Goal: Task Accomplishment & Management: Complete application form

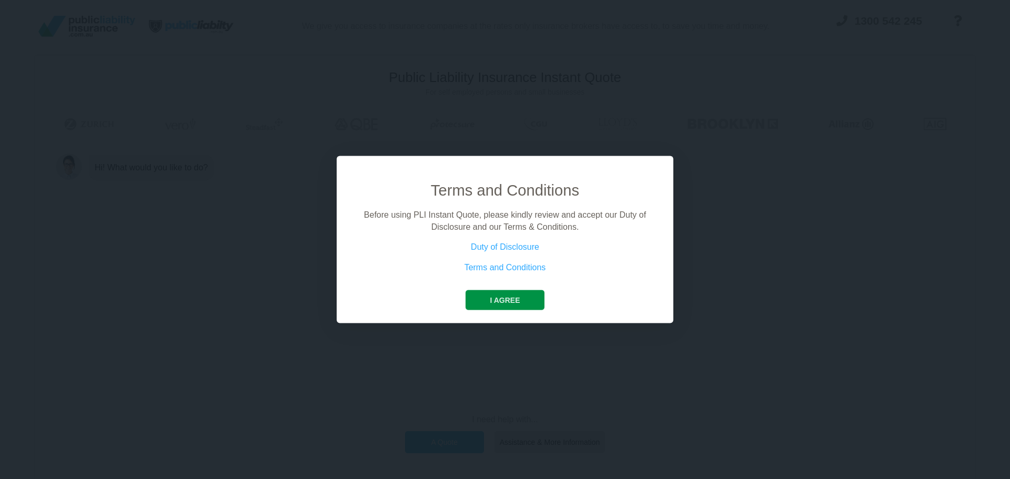
click at [511, 299] on button "I agree" at bounding box center [505, 300] width 78 height 20
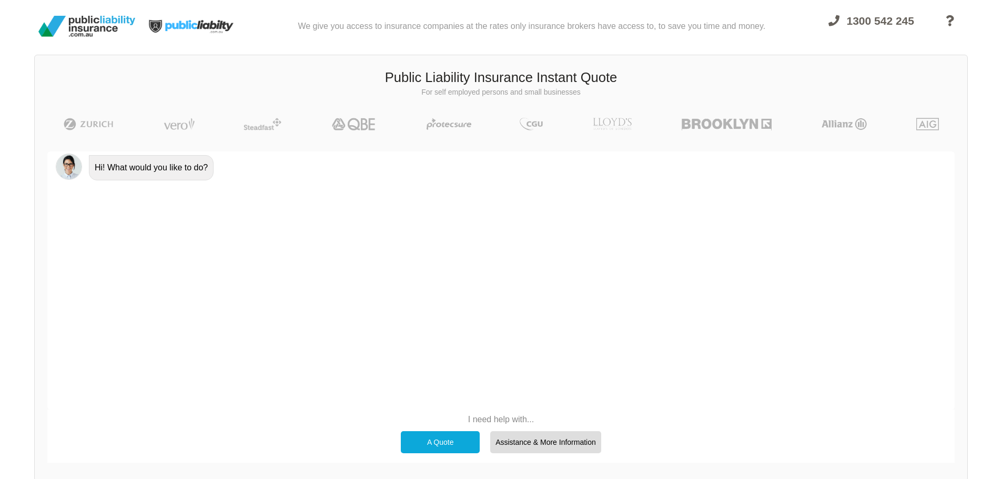
click at [441, 448] on div "A Quote" at bounding box center [440, 442] width 79 height 22
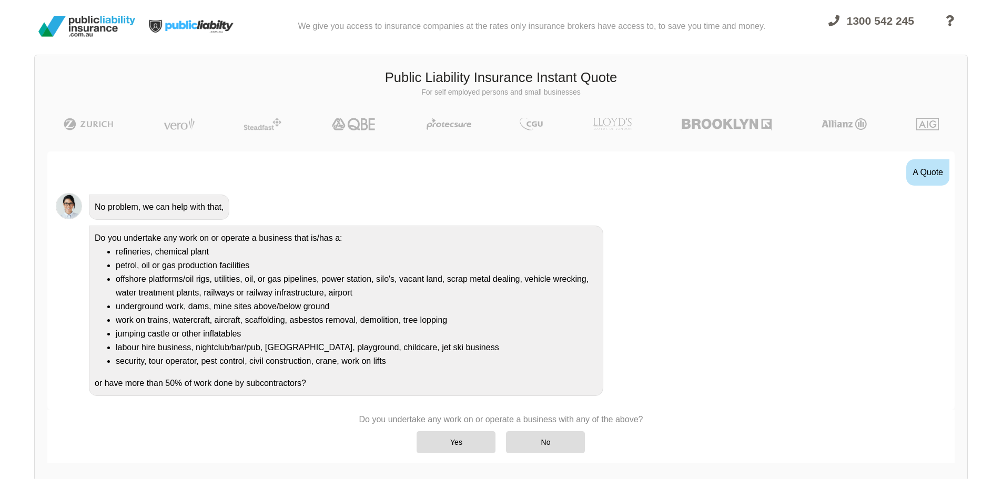
scroll to position [73, 0]
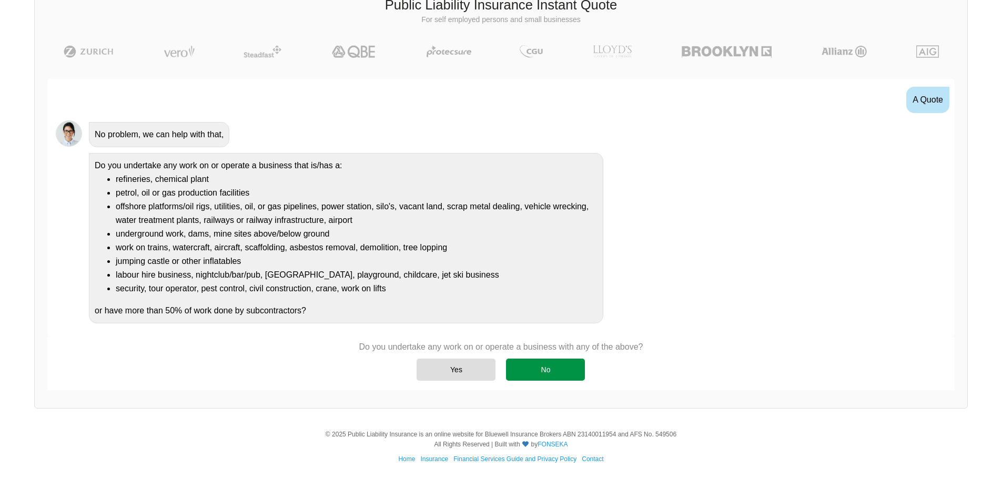
click at [543, 360] on div "No" at bounding box center [545, 370] width 79 height 22
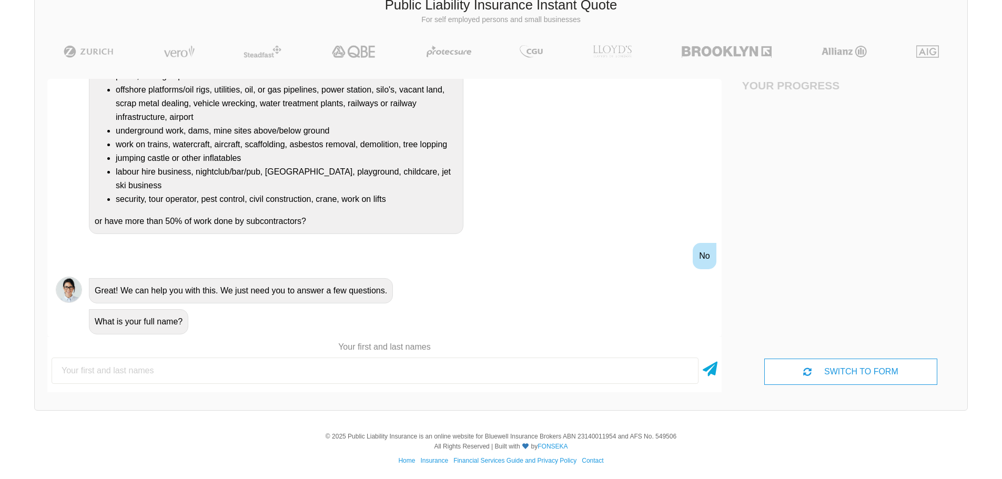
click at [337, 373] on input "text" at bounding box center [375, 371] width 647 height 26
type input "A"
type input "[PERSON_NAME]"
click at [716, 371] on icon at bounding box center [710, 367] width 15 height 19
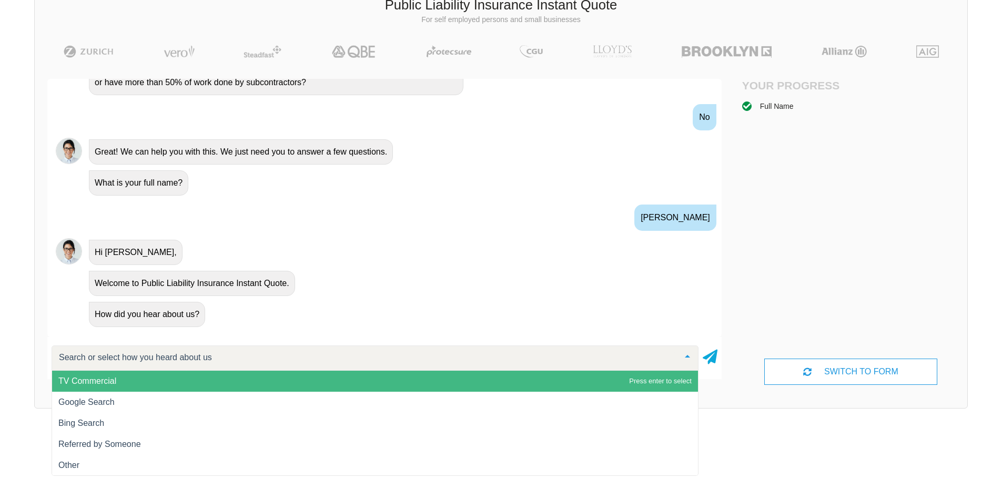
scroll to position [289, 0]
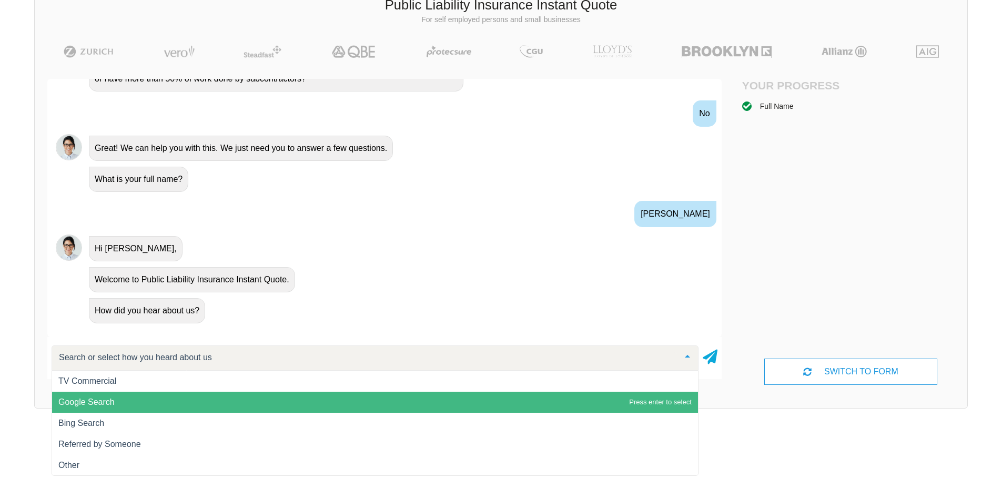
click at [486, 400] on span "Google Search" at bounding box center [375, 402] width 646 height 21
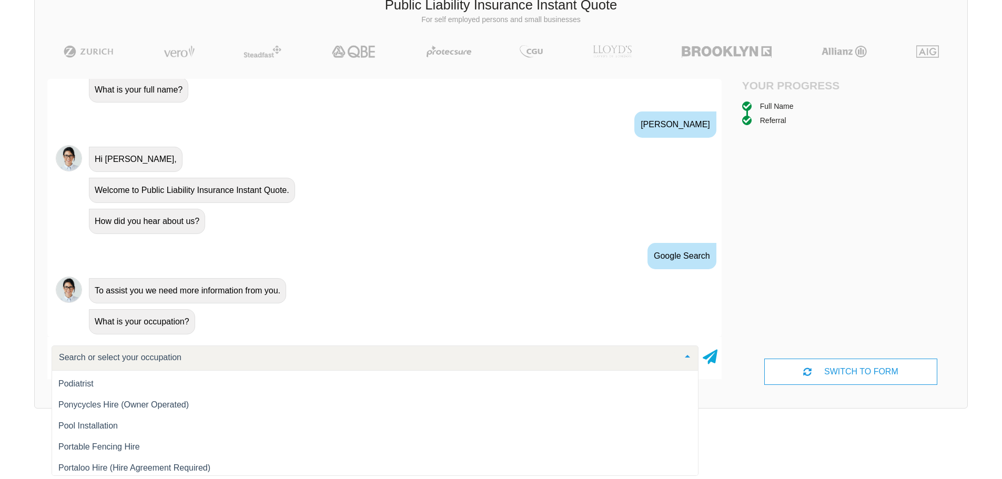
scroll to position [11470, 0]
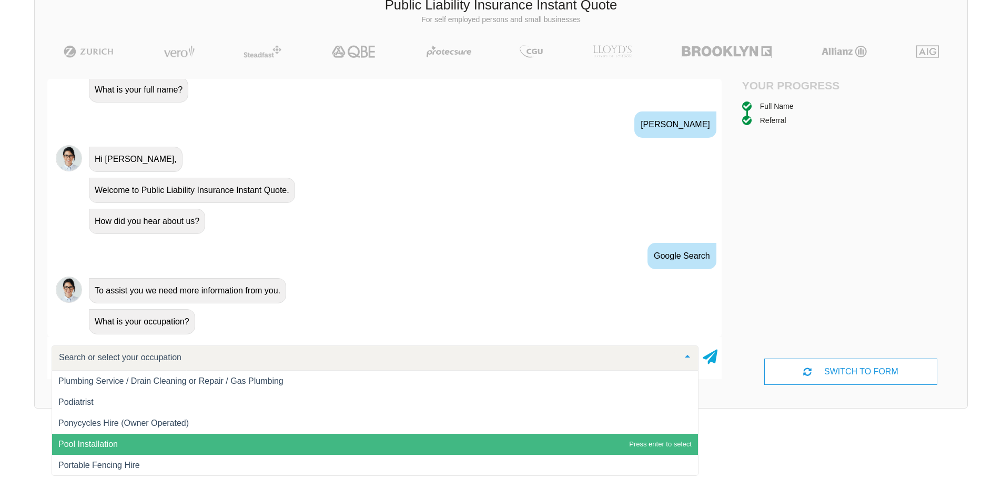
click at [98, 439] on span "Pool Installation" at bounding box center [375, 444] width 646 height 21
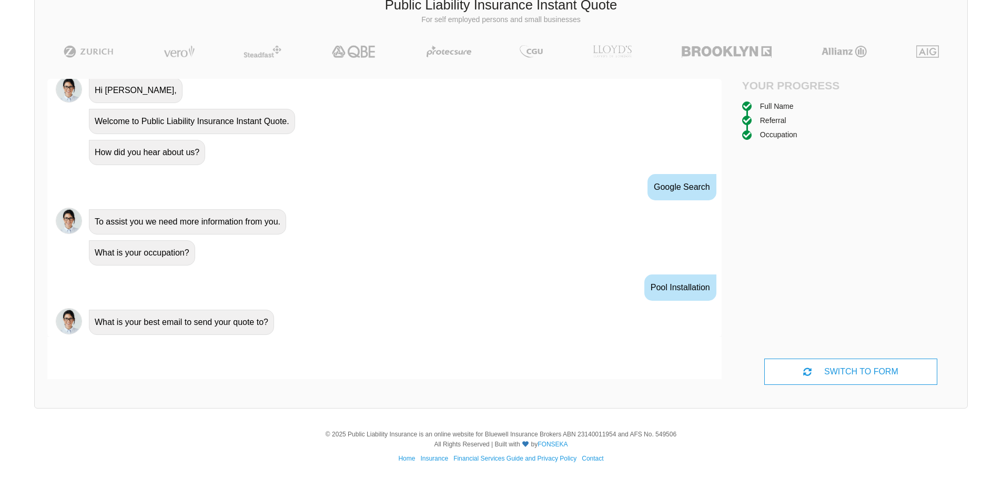
scroll to position [448, 0]
type input "[EMAIL_ADDRESS][DOMAIN_NAME]"
click at [710, 355] on icon at bounding box center [710, 355] width 15 height 19
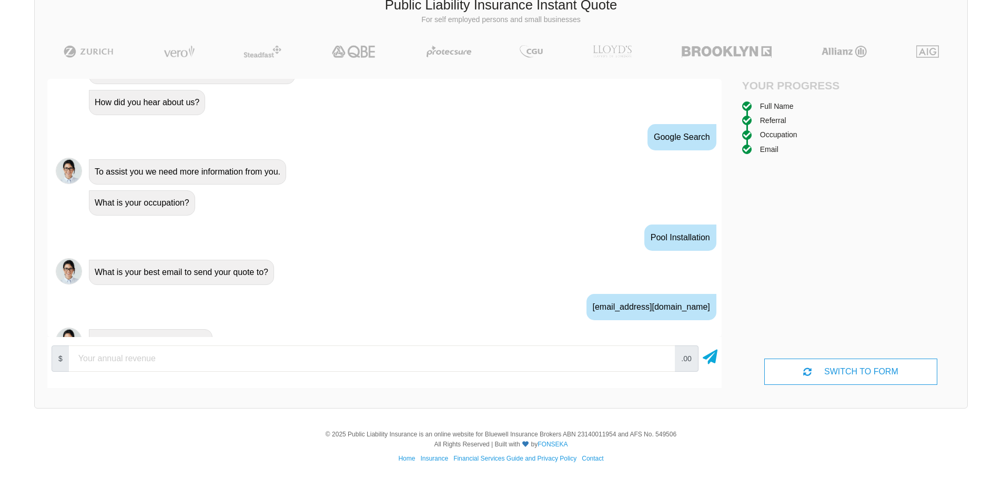
scroll to position [518, 0]
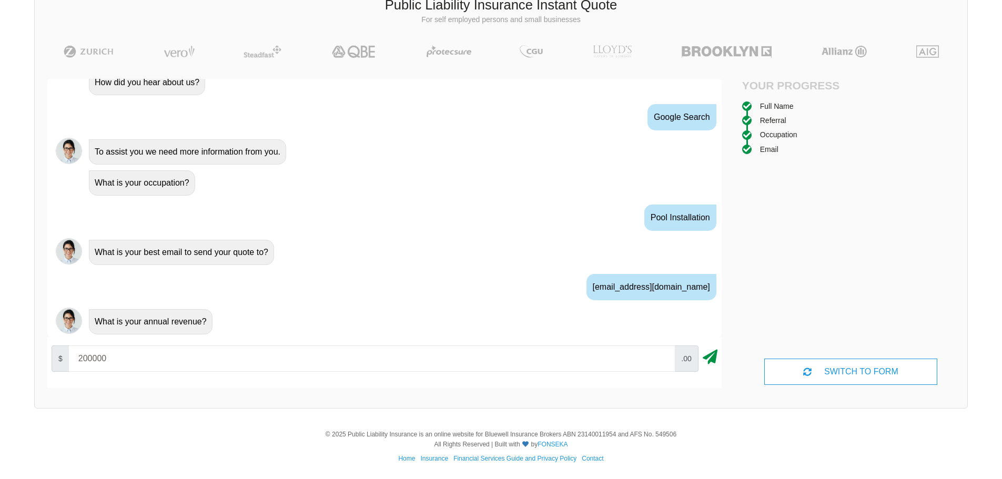
type input "200000"
click at [709, 357] on icon at bounding box center [710, 355] width 15 height 19
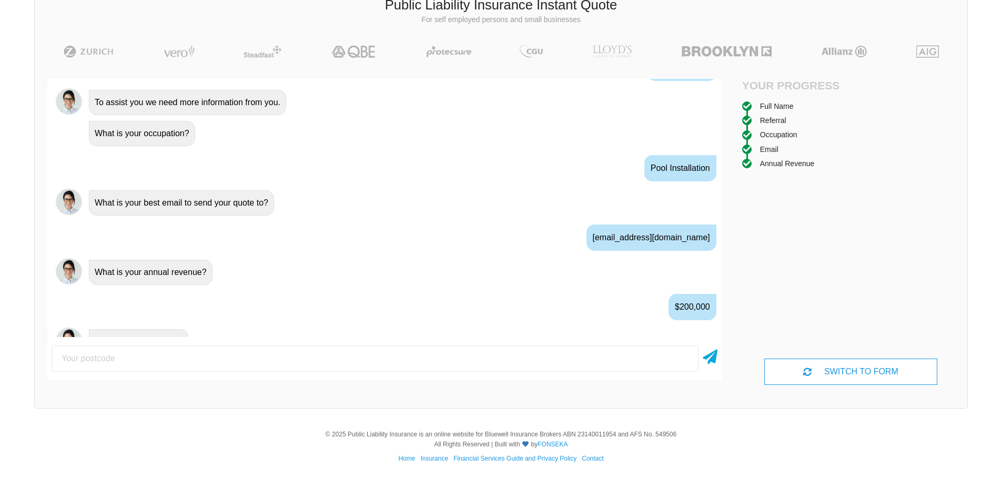
scroll to position [587, 0]
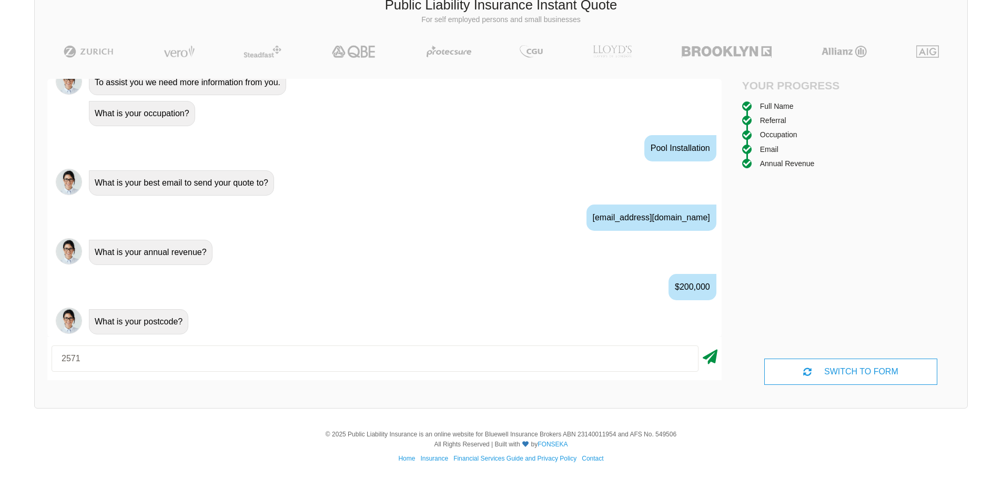
type input "2571"
click at [707, 359] on icon at bounding box center [710, 355] width 15 height 19
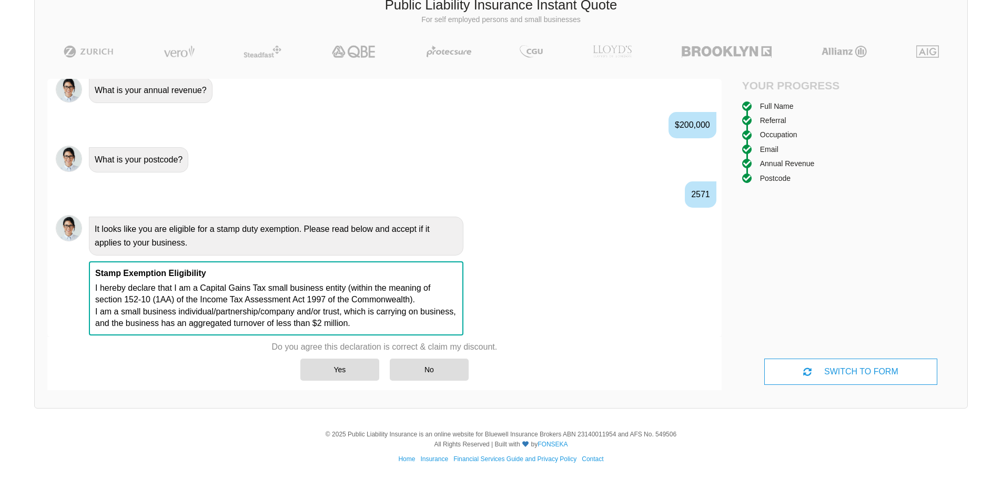
scroll to position [750, 0]
click at [338, 355] on div "Yes No" at bounding box center [385, 370] width 226 height 33
click at [339, 365] on div "Yes" at bounding box center [339, 370] width 79 height 22
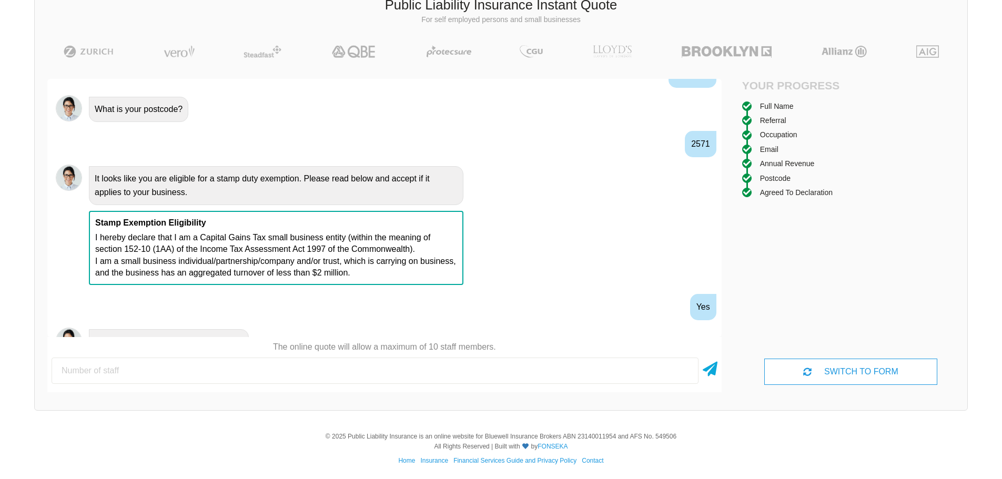
scroll to position [820, 0]
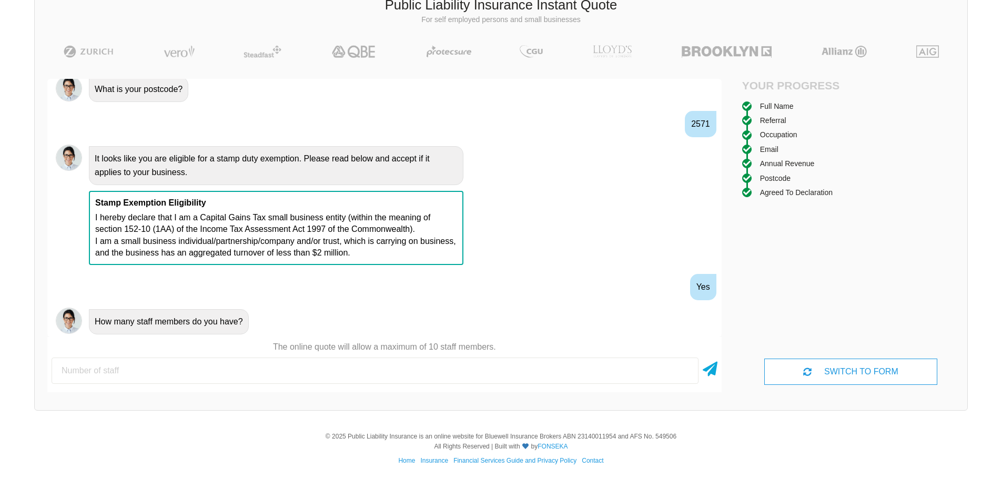
click at [339, 365] on input "number" at bounding box center [375, 371] width 647 height 26
type input "1"
click at [711, 370] on icon at bounding box center [710, 367] width 15 height 19
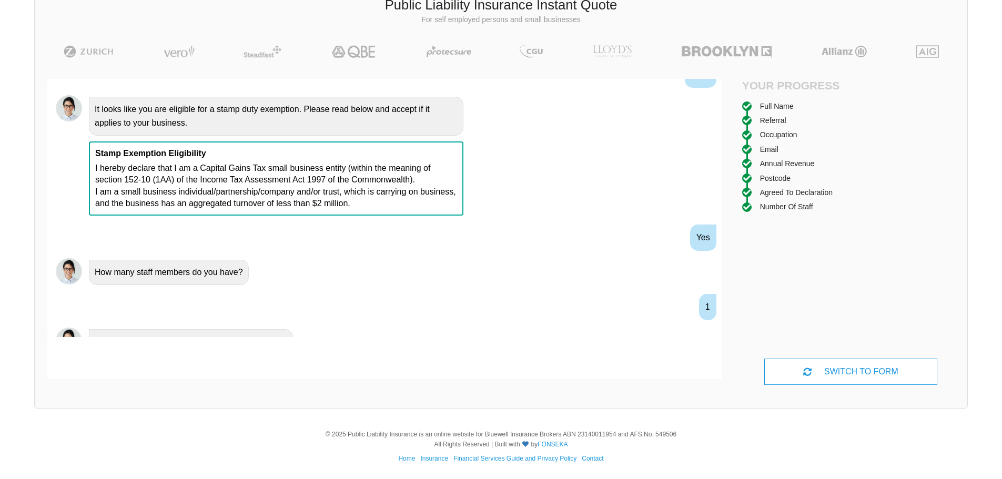
scroll to position [889, 0]
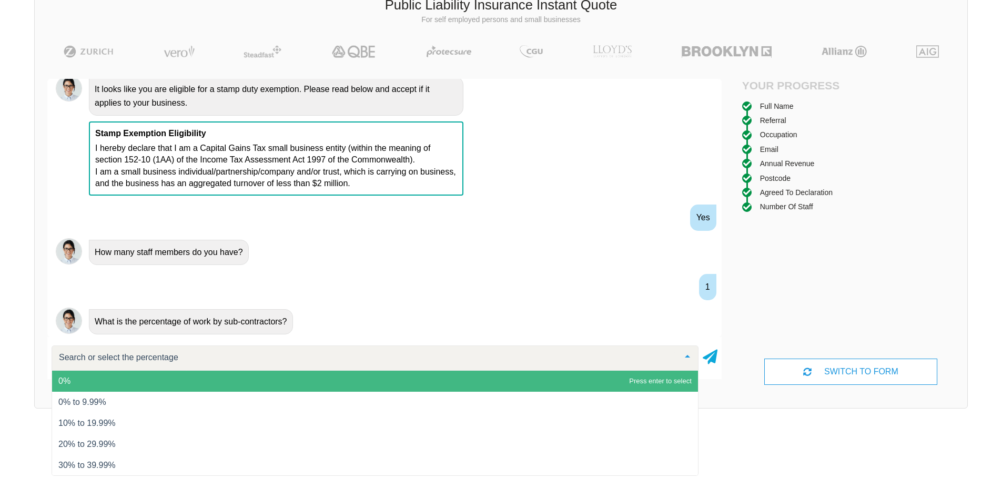
click at [586, 377] on span "0%" at bounding box center [375, 381] width 646 height 21
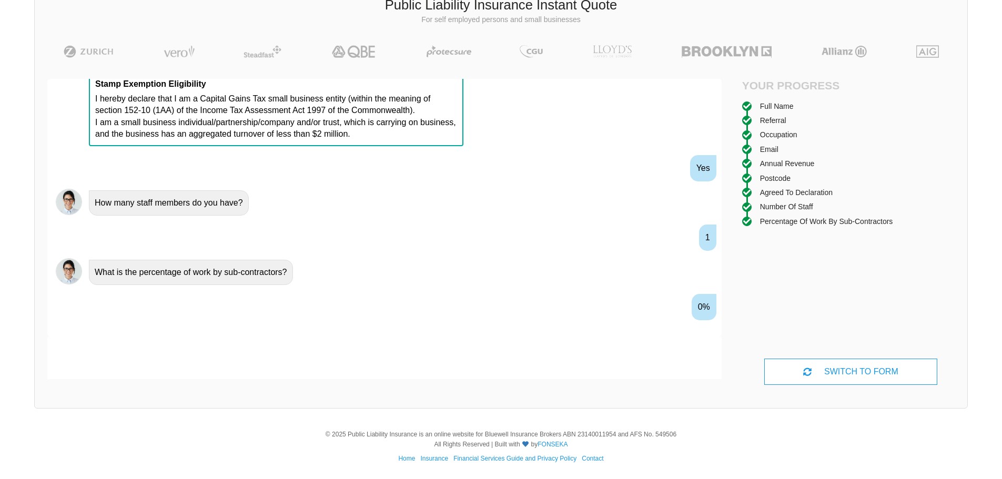
scroll to position [959, 0]
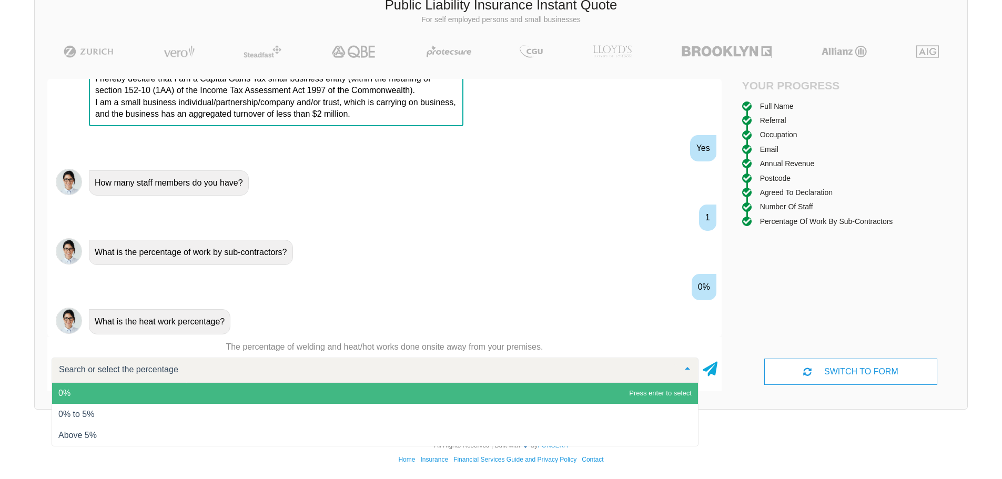
click at [164, 391] on span "0%" at bounding box center [375, 393] width 646 height 21
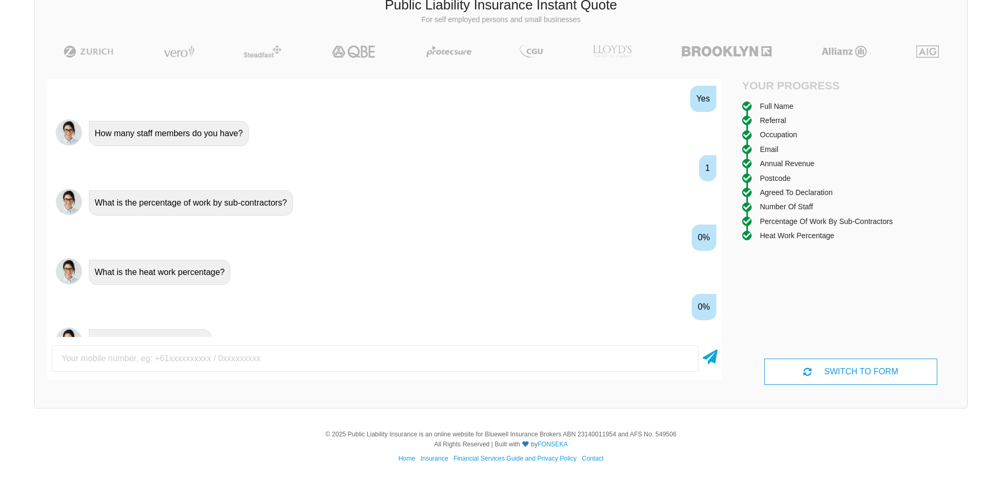
scroll to position [1028, 0]
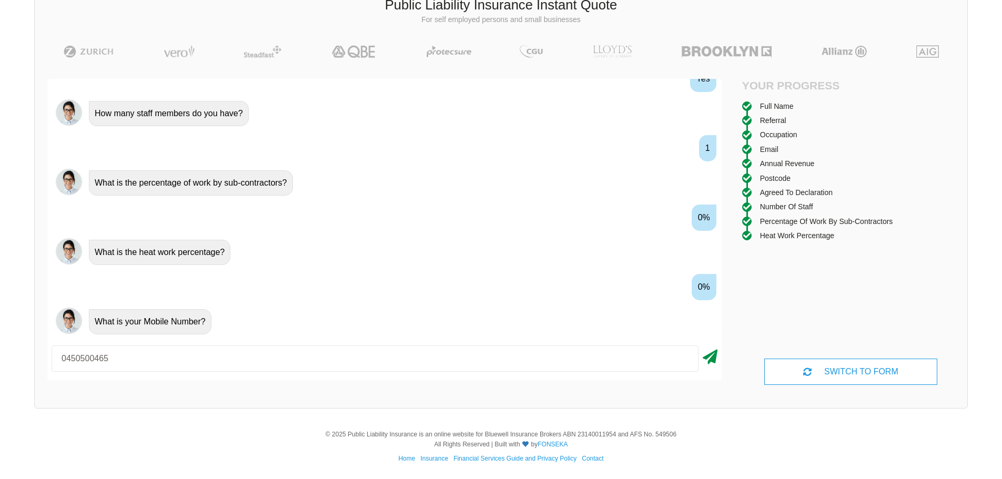
type input "0450500465"
click at [713, 354] on icon at bounding box center [710, 355] width 15 height 19
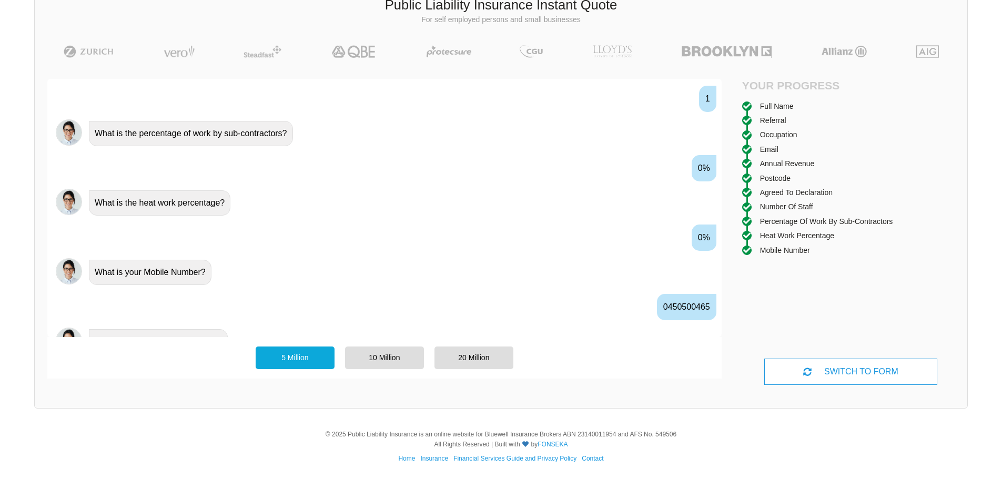
scroll to position [1098, 0]
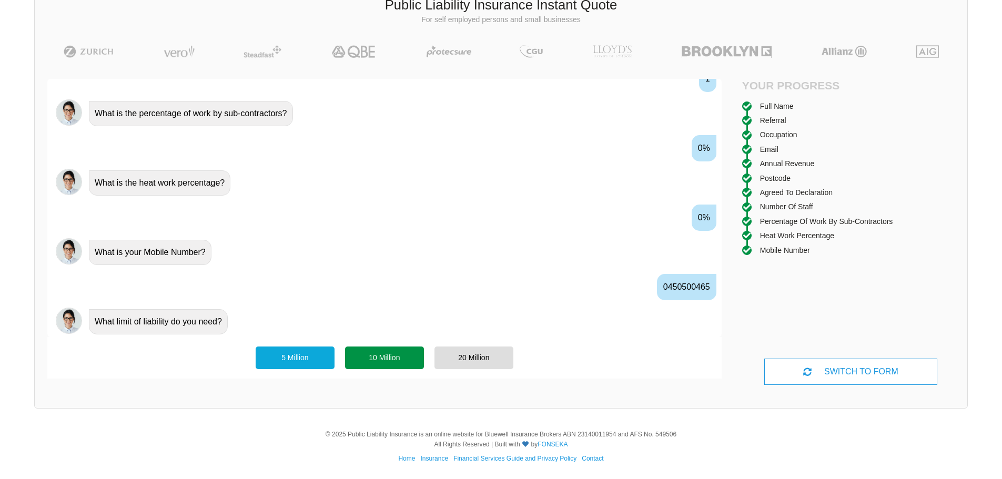
click at [407, 355] on div "10 Million" at bounding box center [384, 358] width 79 height 22
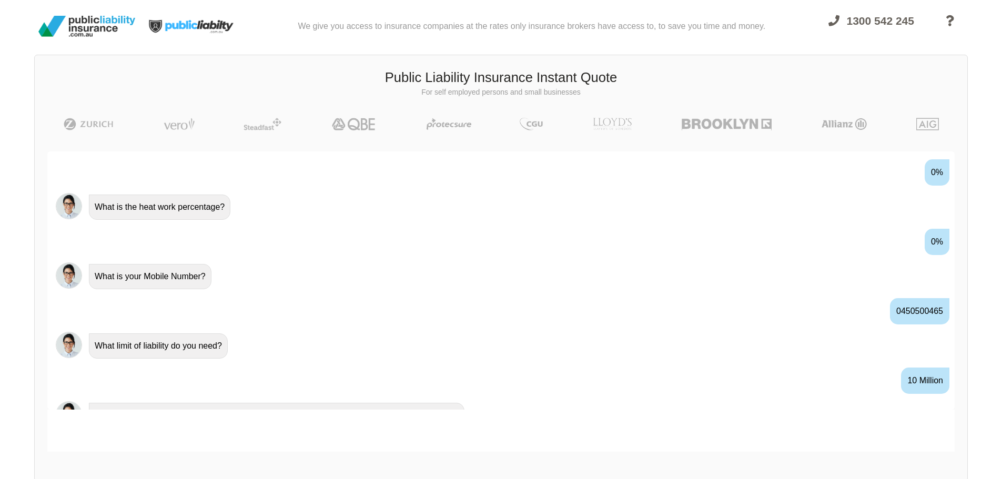
scroll to position [1182, 0]
